Goal: Information Seeking & Learning: Learn about a topic

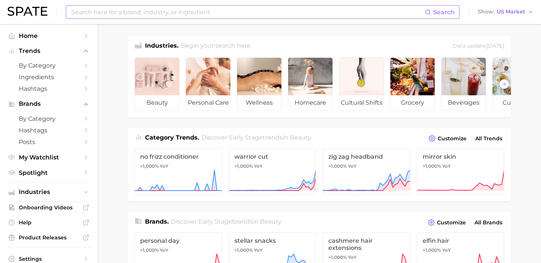
click at [267, 5] on div "Search" at bounding box center [263, 12] width 394 height 14
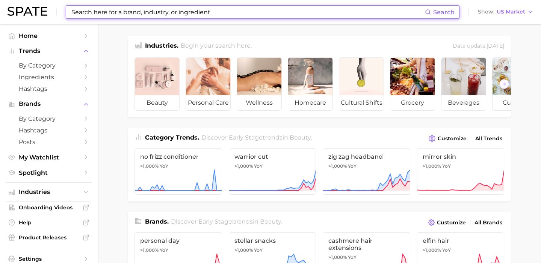
click at [261, 13] on input at bounding box center [248, 12] width 354 height 13
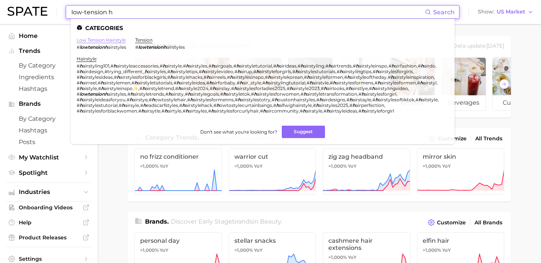
type input "low-tension h"
click at [94, 39] on link "low tension hairstyle" at bounding box center [101, 40] width 49 height 6
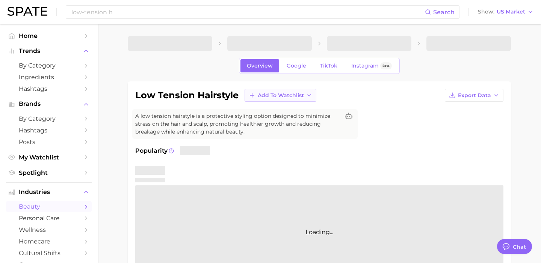
type textarea "x"
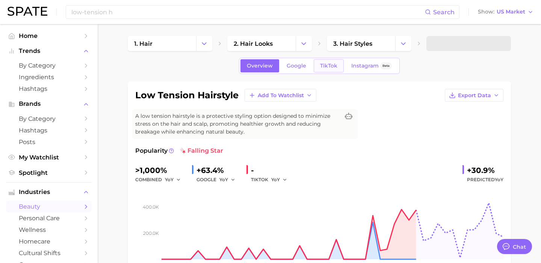
click at [326, 67] on span "TikTok" at bounding box center [328, 66] width 17 height 6
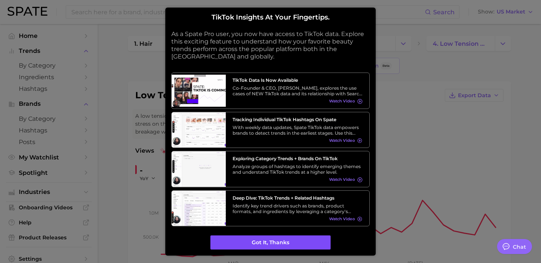
click at [271, 241] on button "Got it, thanks" at bounding box center [270, 243] width 120 height 14
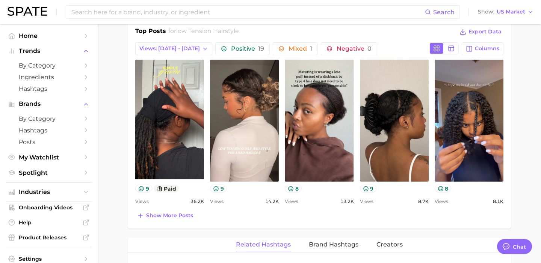
scroll to position [367, 0]
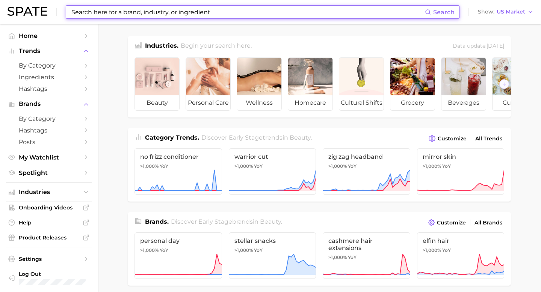
click at [172, 16] on input at bounding box center [248, 12] width 354 height 13
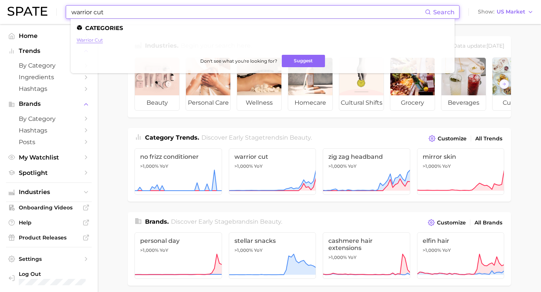
type input "warrior cut"
click at [87, 41] on link "warrior cut" at bounding box center [90, 40] width 26 height 6
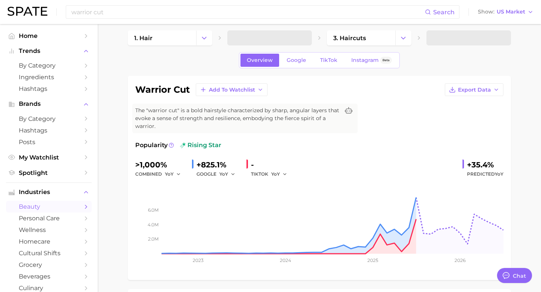
scroll to position [6, 0]
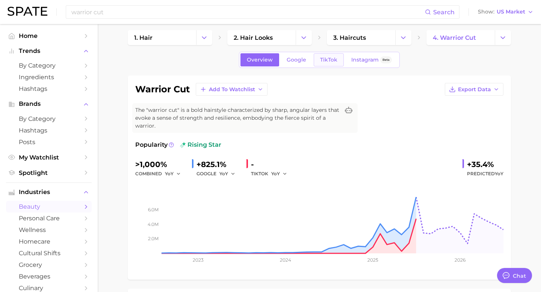
click at [327, 62] on span "TikTok" at bounding box center [328, 60] width 17 height 6
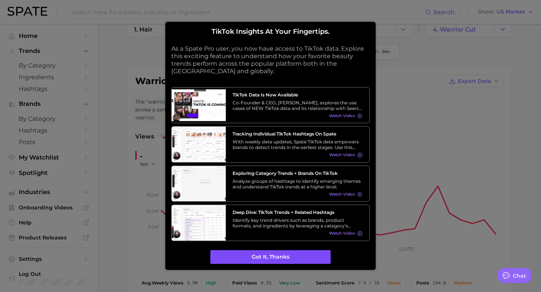
click at [278, 254] on button "Got it, thanks" at bounding box center [270, 257] width 120 height 14
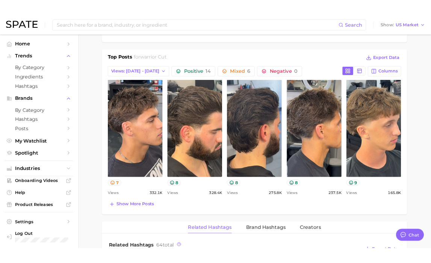
scroll to position [347, 0]
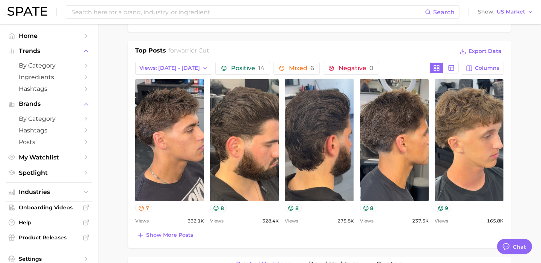
type textarea "x"
